Goal: Task Accomplishment & Management: Complete application form

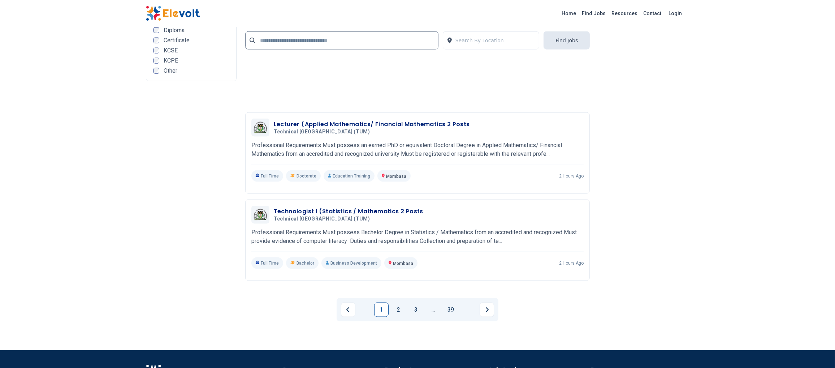
scroll to position [1589, 0]
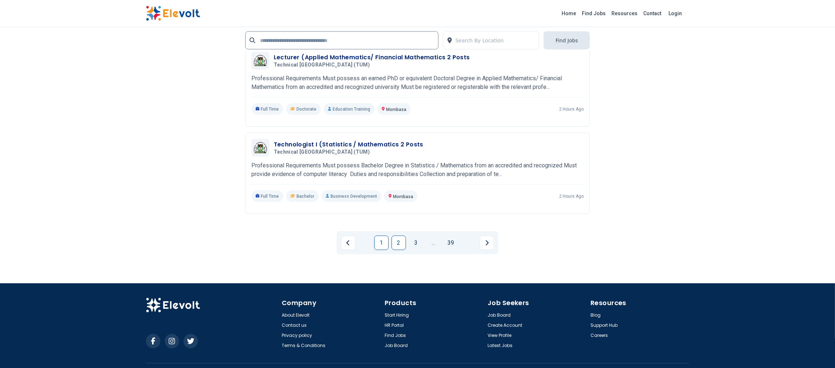
click at [394, 243] on link "2" at bounding box center [399, 243] width 14 height 14
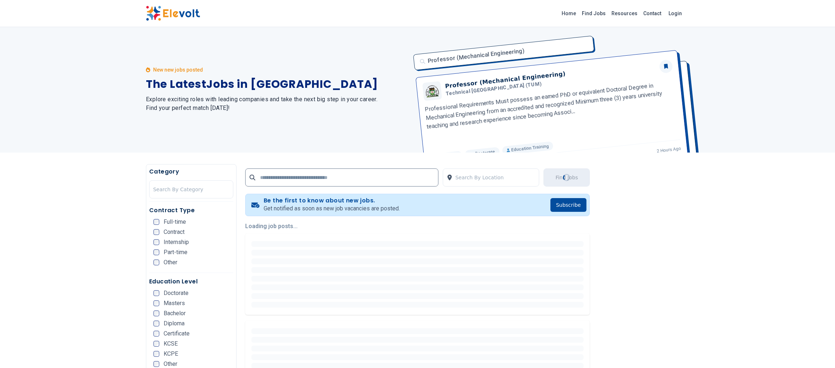
scroll to position [0, 0]
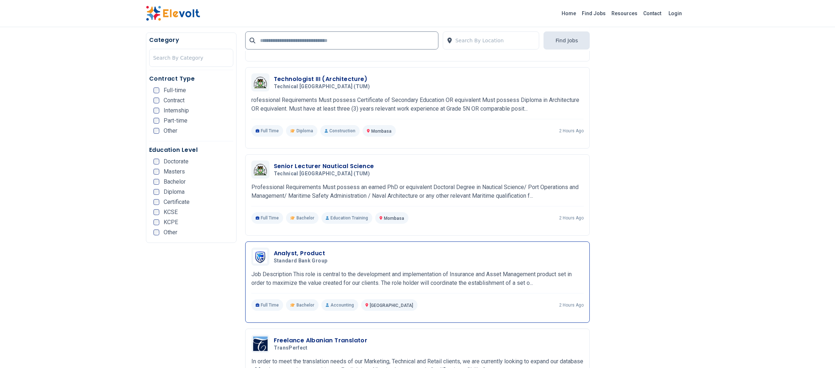
scroll to position [289, 0]
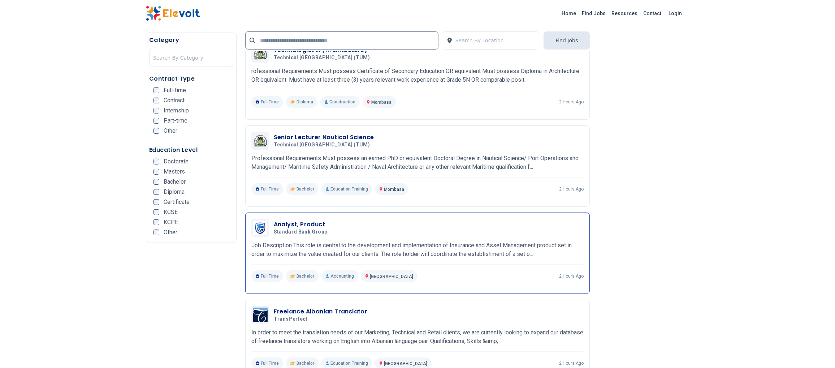
click at [287, 224] on h3 "Analyst, Product" at bounding box center [302, 224] width 57 height 9
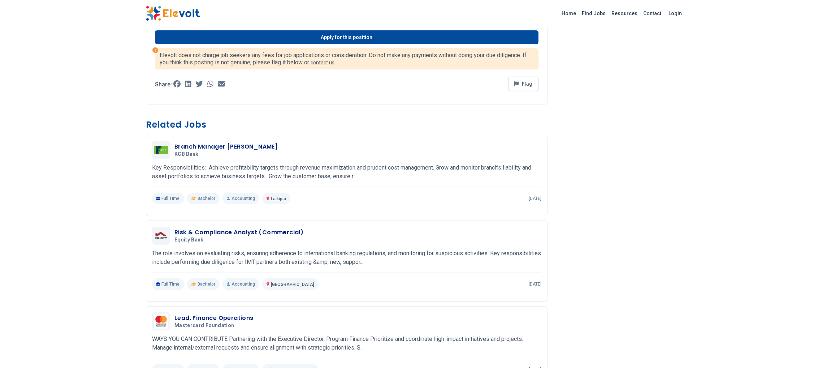
scroll to position [217, 0]
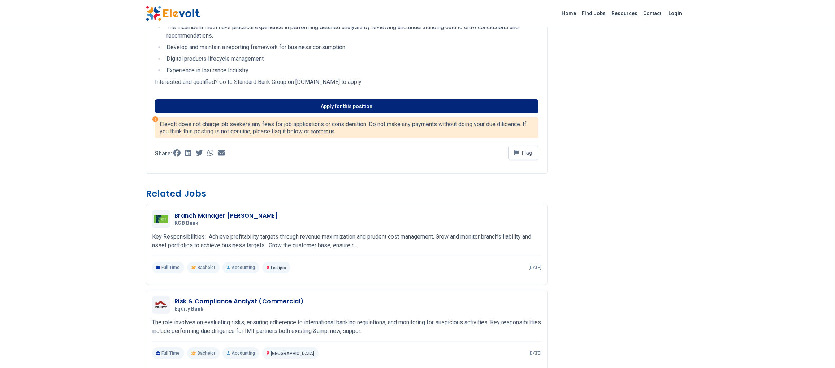
click at [362, 104] on link "Apply for this position" at bounding box center [347, 106] width 384 height 14
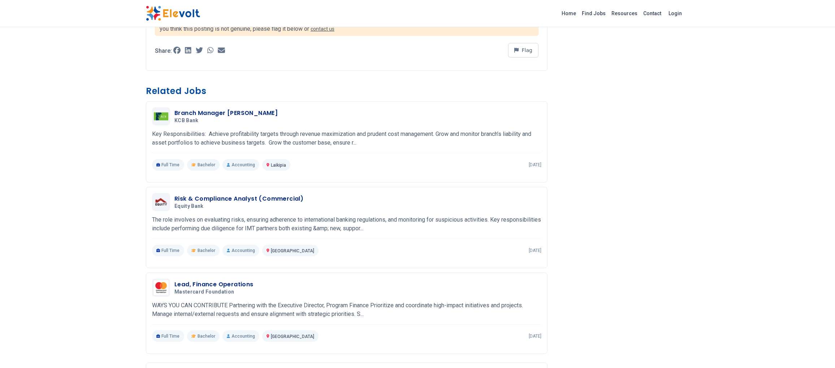
scroll to position [361, 0]
